Goal: Task Accomplishment & Management: Manage account settings

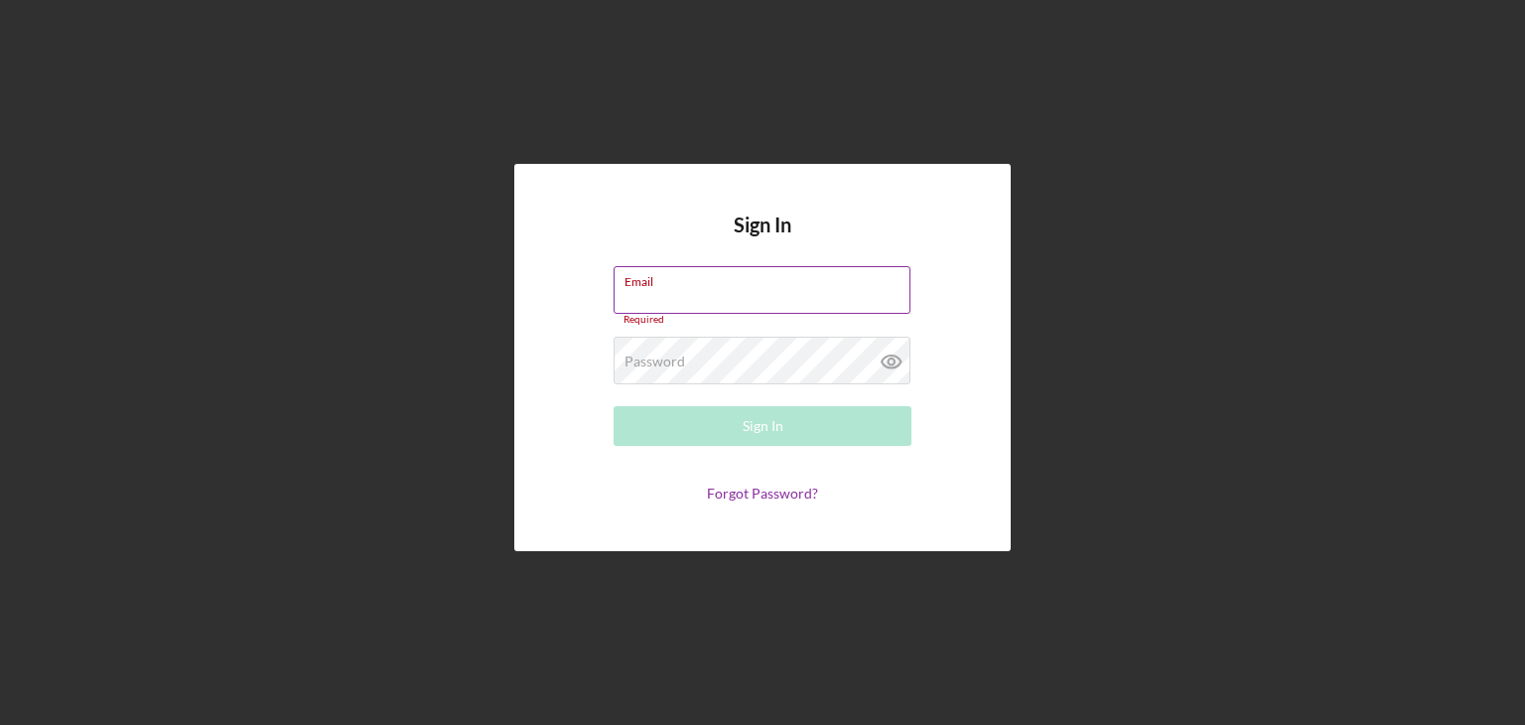
type input "[EMAIL_ADDRESS][DOMAIN_NAME]"
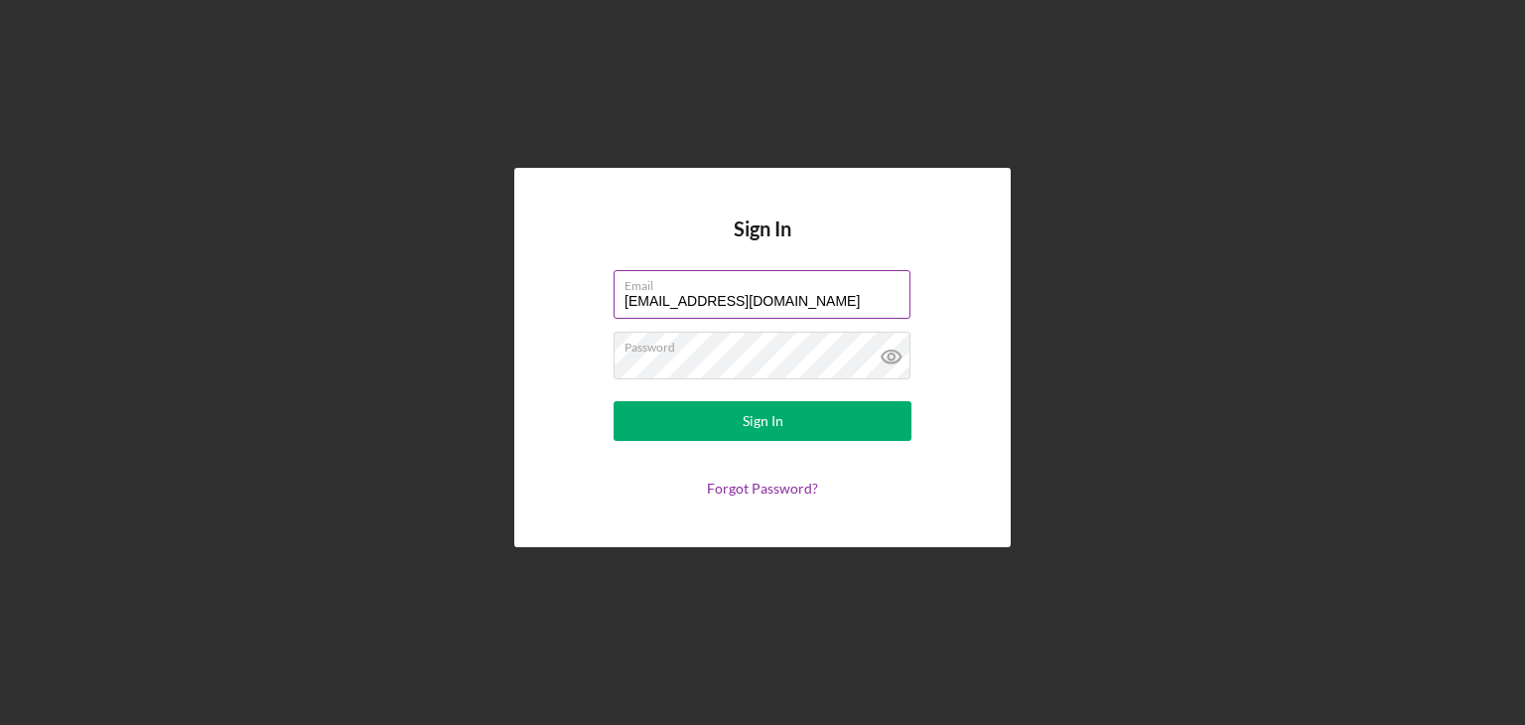
drag, startPoint x: 786, startPoint y: 303, endPoint x: 787, endPoint y: 316, distance: 12.9
click at [786, 303] on input "[EMAIL_ADDRESS][DOMAIN_NAME]" at bounding box center [761, 294] width 297 height 48
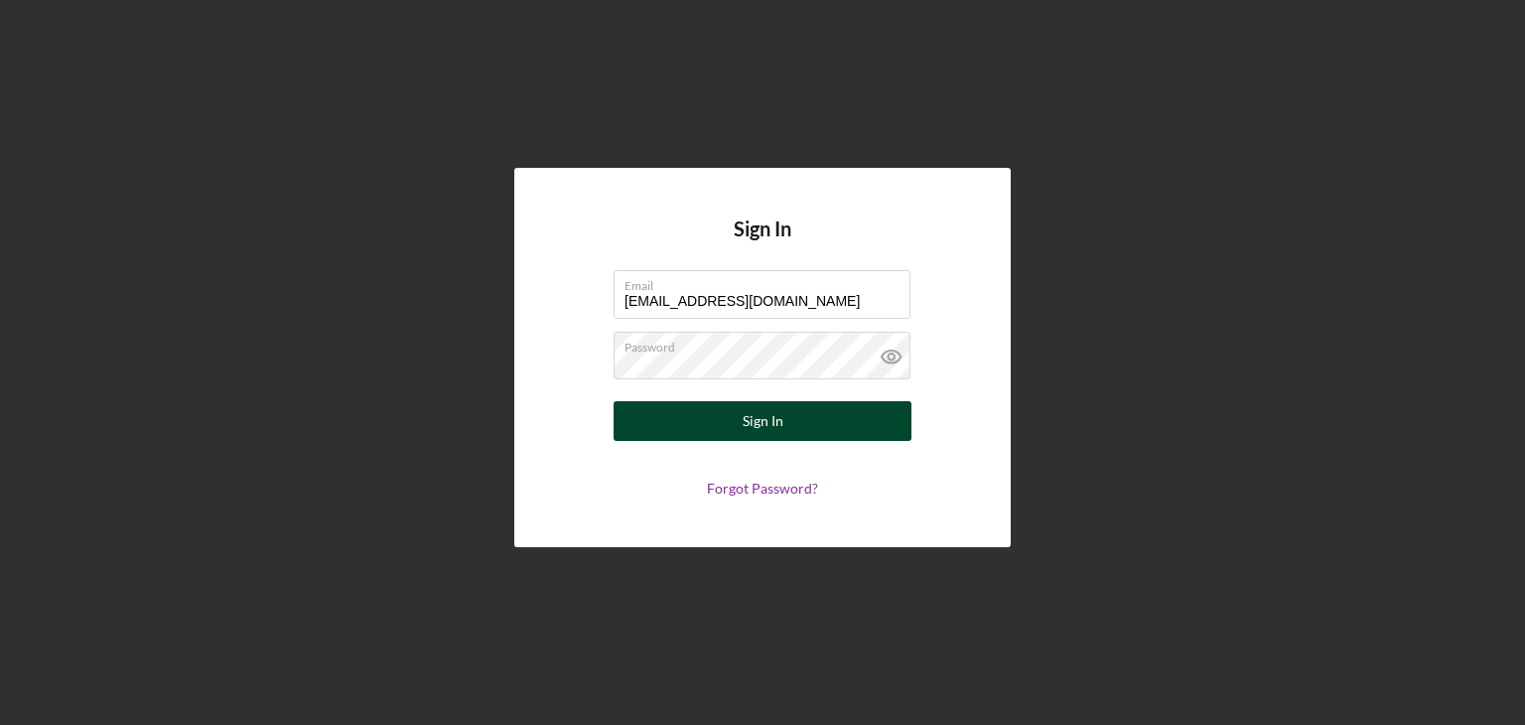
click at [674, 424] on button "Sign In" at bounding box center [762, 421] width 298 height 40
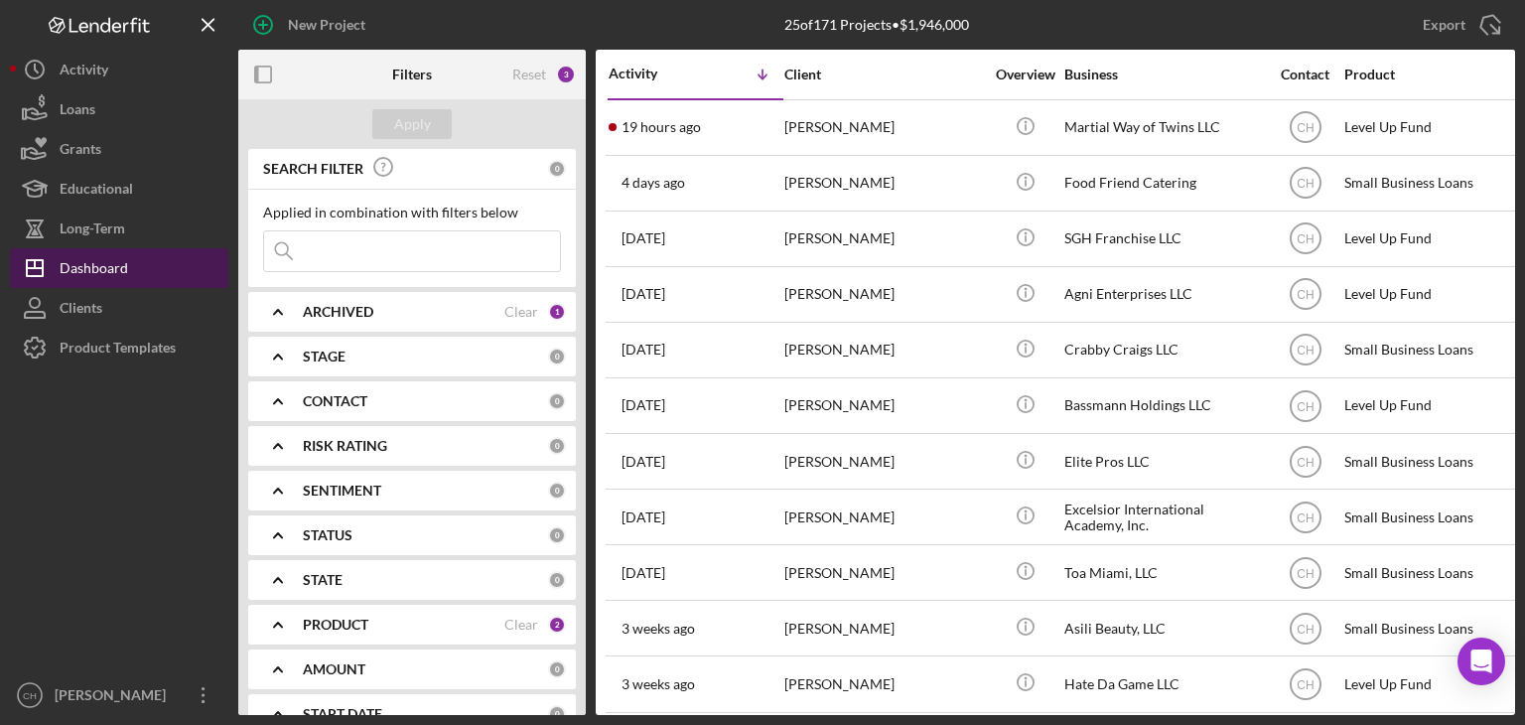
click at [127, 272] on button "Icon/Dashboard Dashboard" at bounding box center [119, 268] width 218 height 40
click at [399, 316] on div "ARCHIVED" at bounding box center [404, 312] width 202 height 16
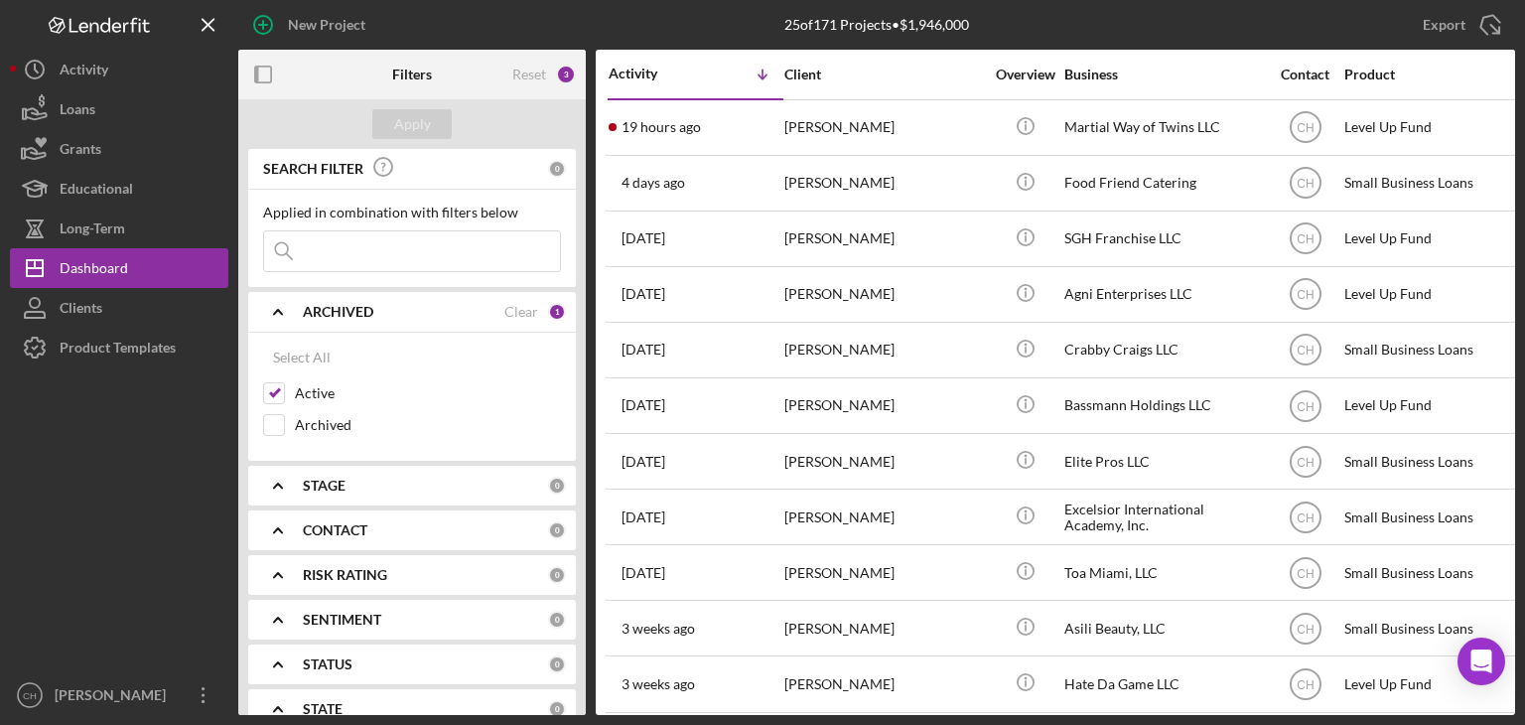
click at [399, 316] on div "ARCHIVED" at bounding box center [404, 312] width 202 height 16
